Goal: Information Seeking & Learning: Compare options

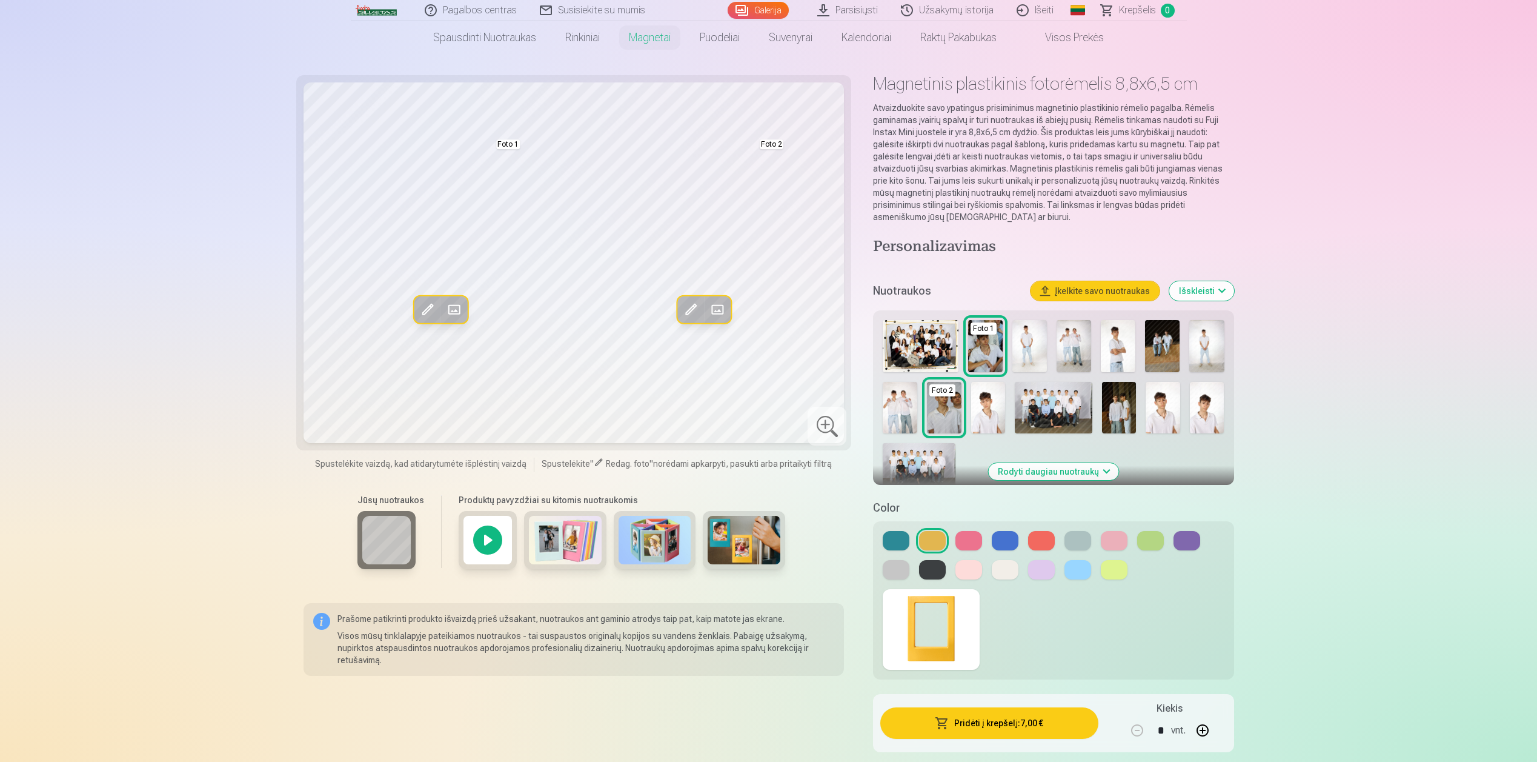
scroll to position [27, 0]
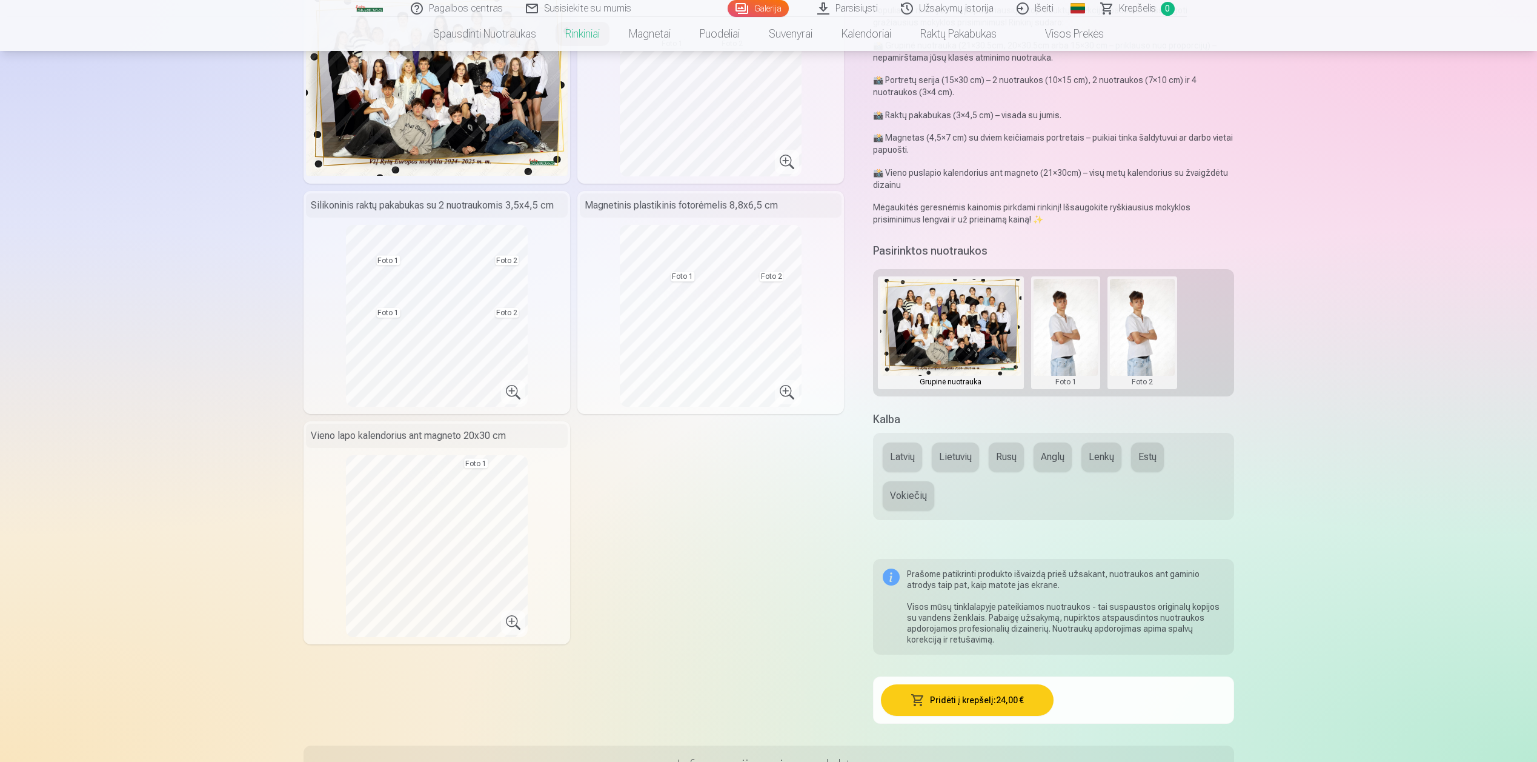
scroll to position [236, 0]
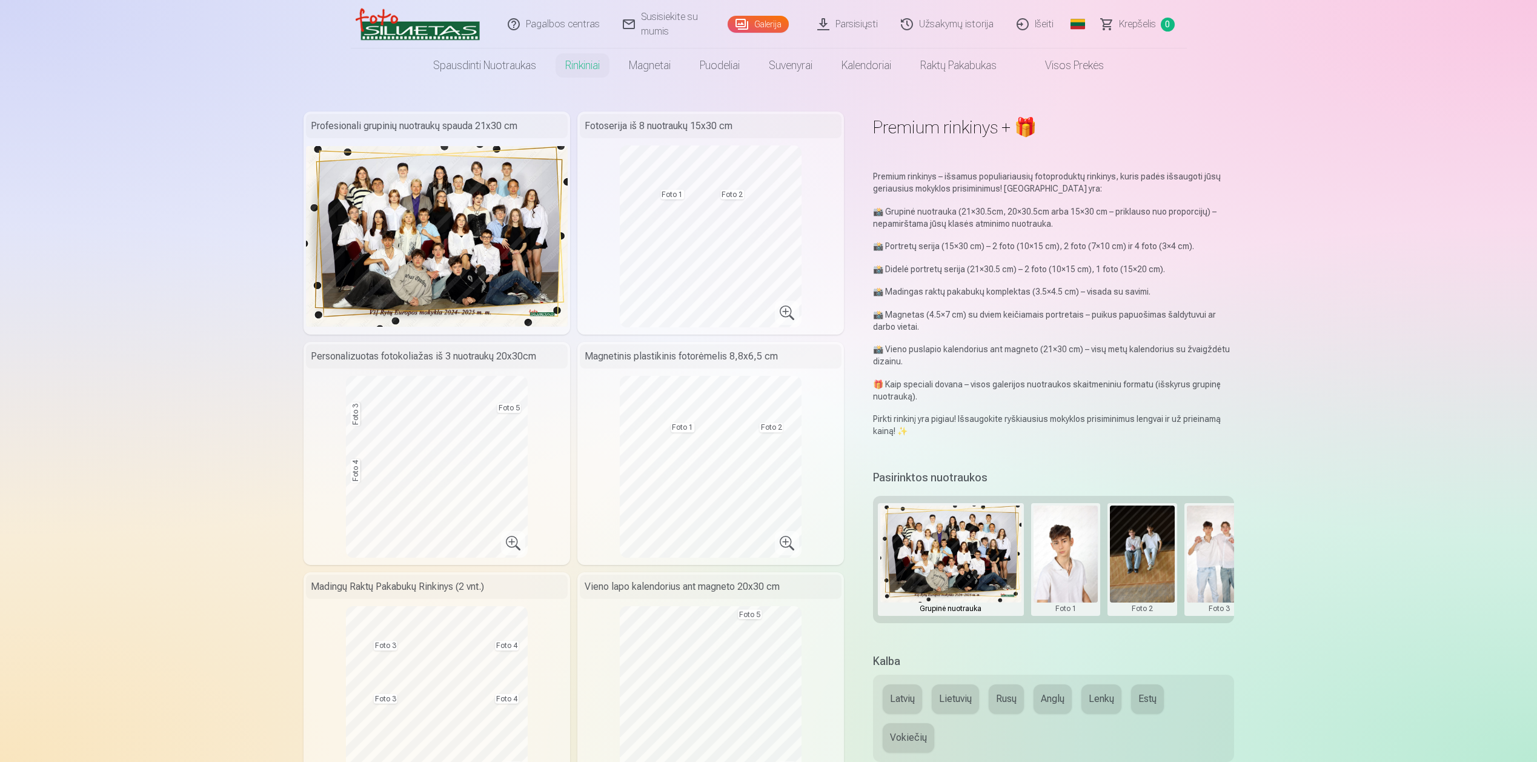
click at [478, 213] on img at bounding box center [437, 236] width 262 height 181
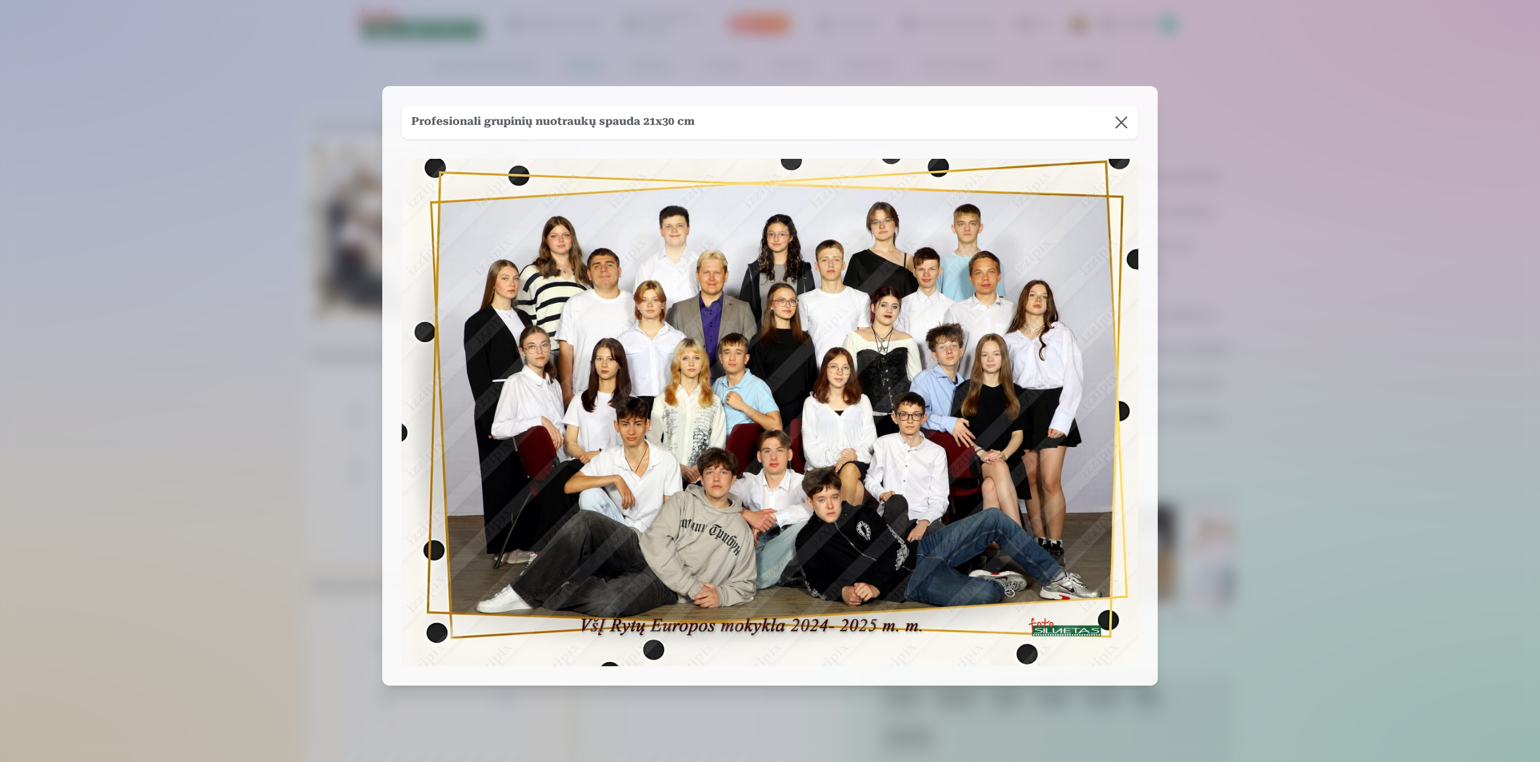
click at [1127, 122] on button at bounding box center [1122, 122] width 34 height 34
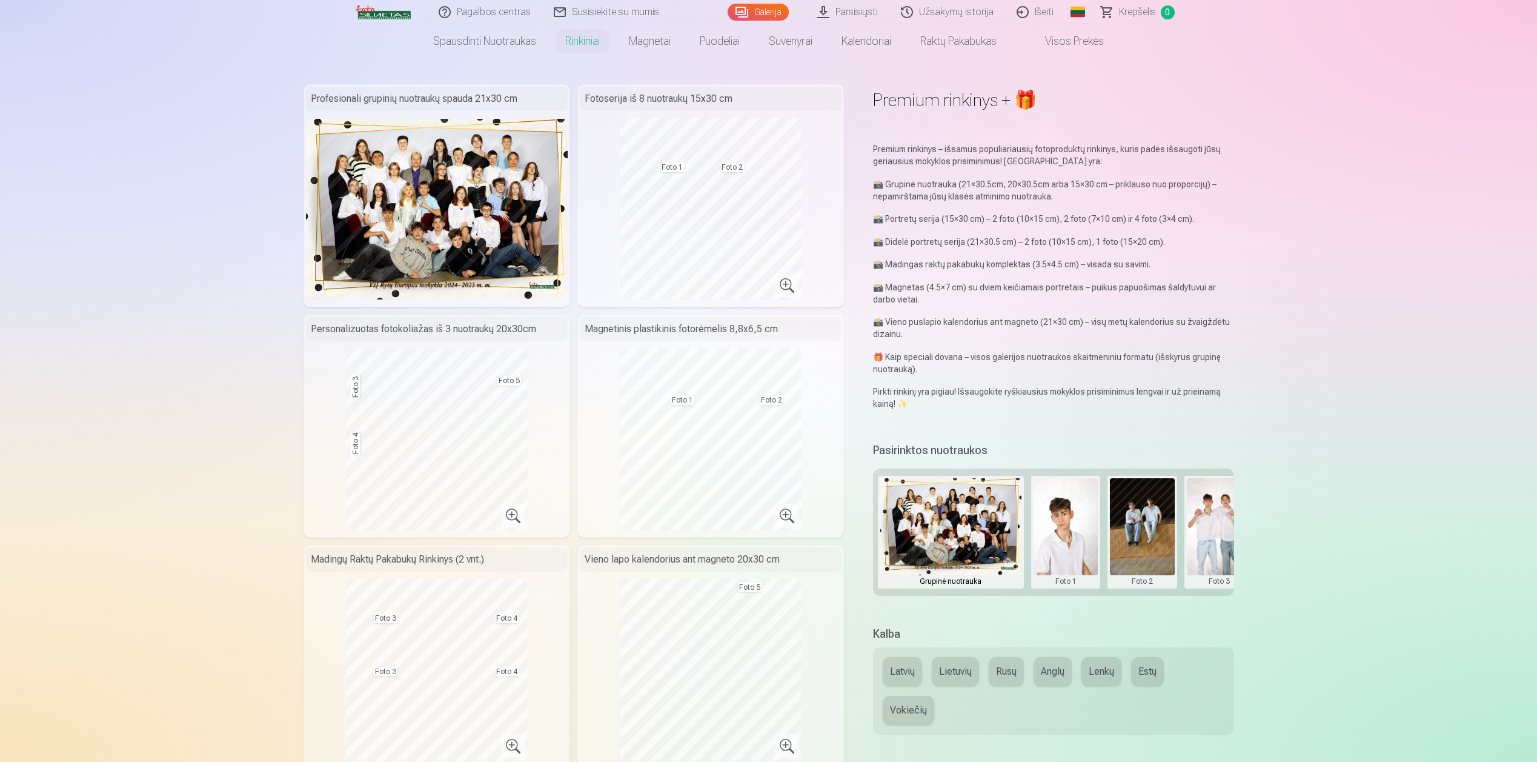
scroll to position [28, 0]
